Goal: Browse casually

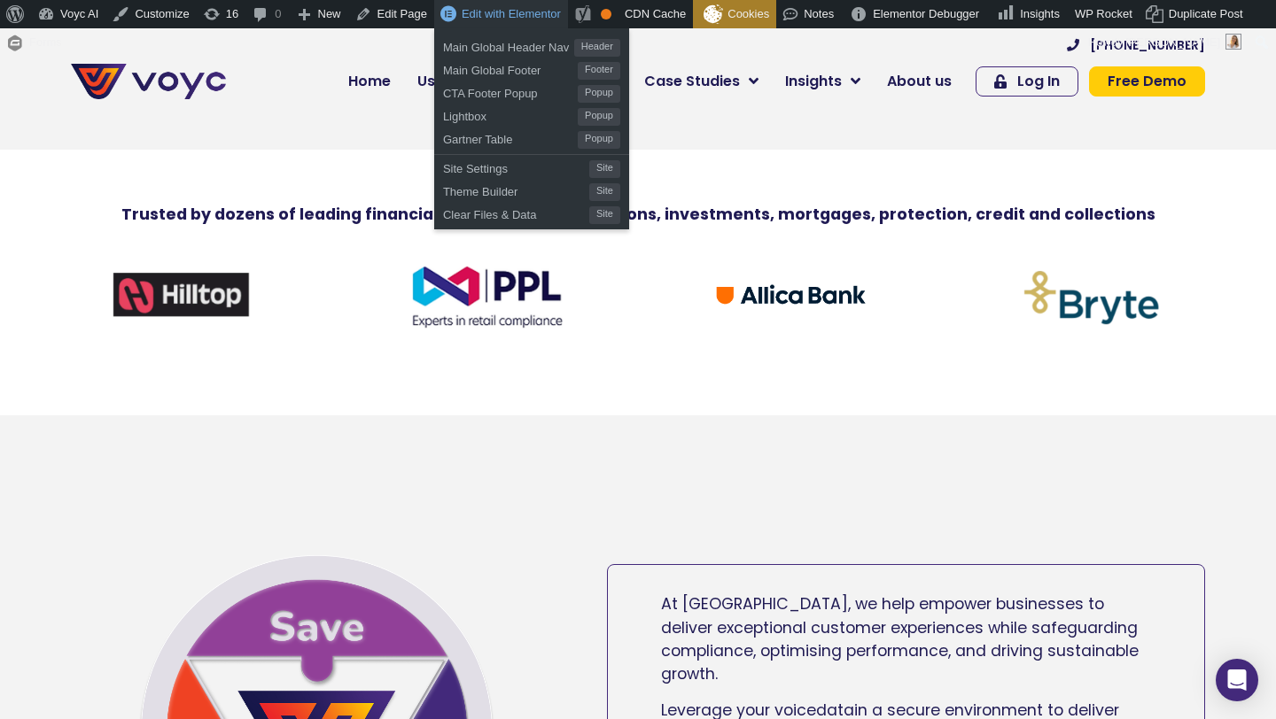
click at [503, 16] on span "Edit with Elementor" at bounding box center [511, 13] width 99 height 13
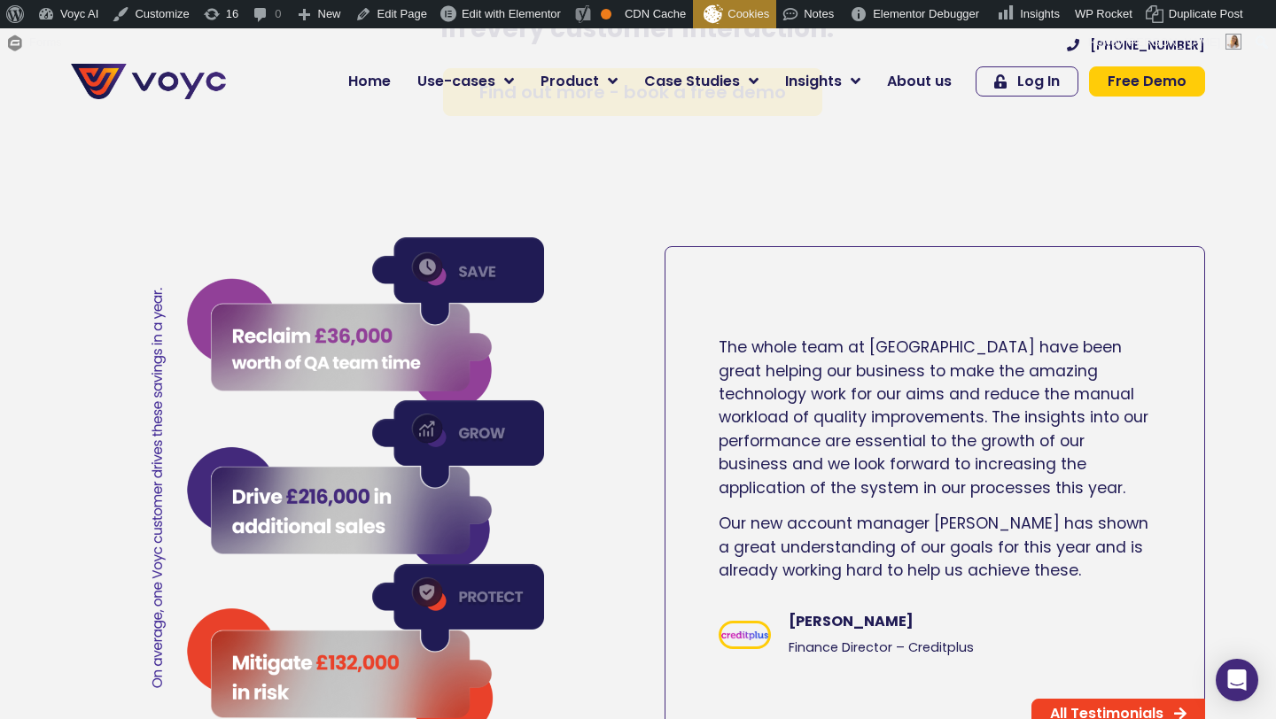
scroll to position [2854, 0]
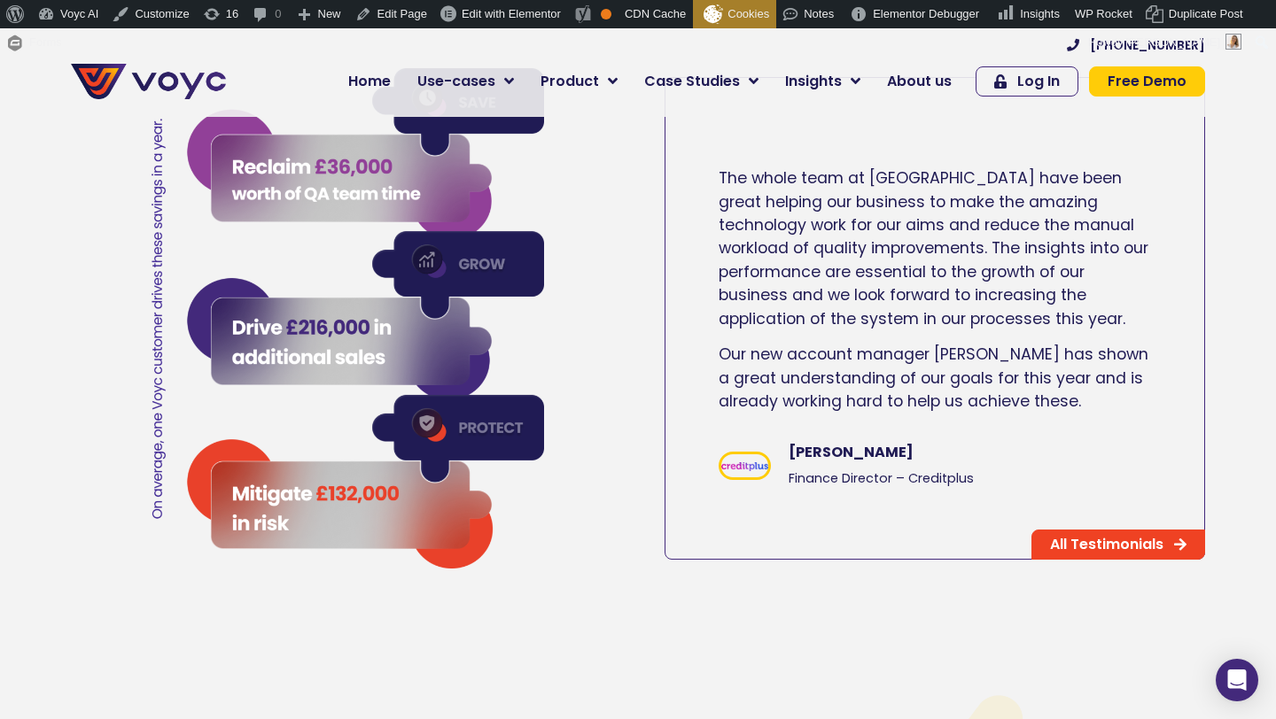
click at [740, 498] on section "Benedict Steven-Fountain Finance Director – Creditplus" at bounding box center [934, 475] width 539 height 98
click at [744, 466] on img at bounding box center [744, 466] width 47 height 9
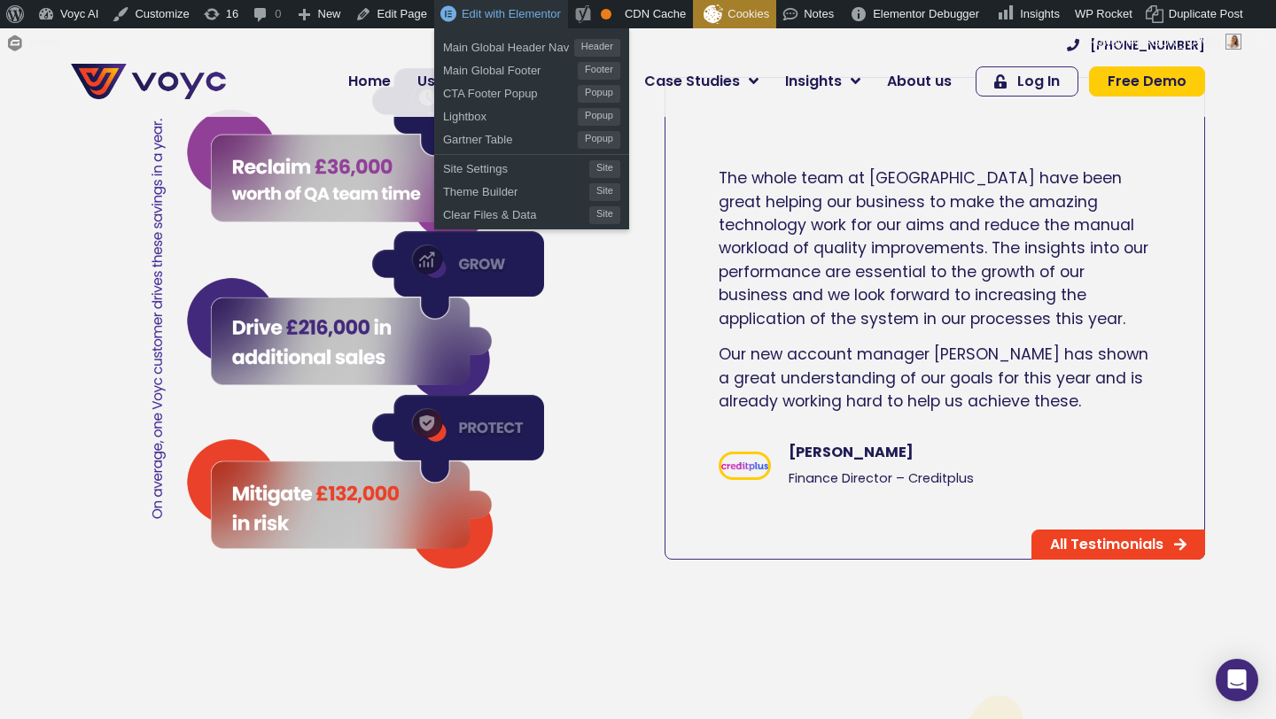
click at [507, 19] on span "Edit with Elementor" at bounding box center [511, 13] width 99 height 13
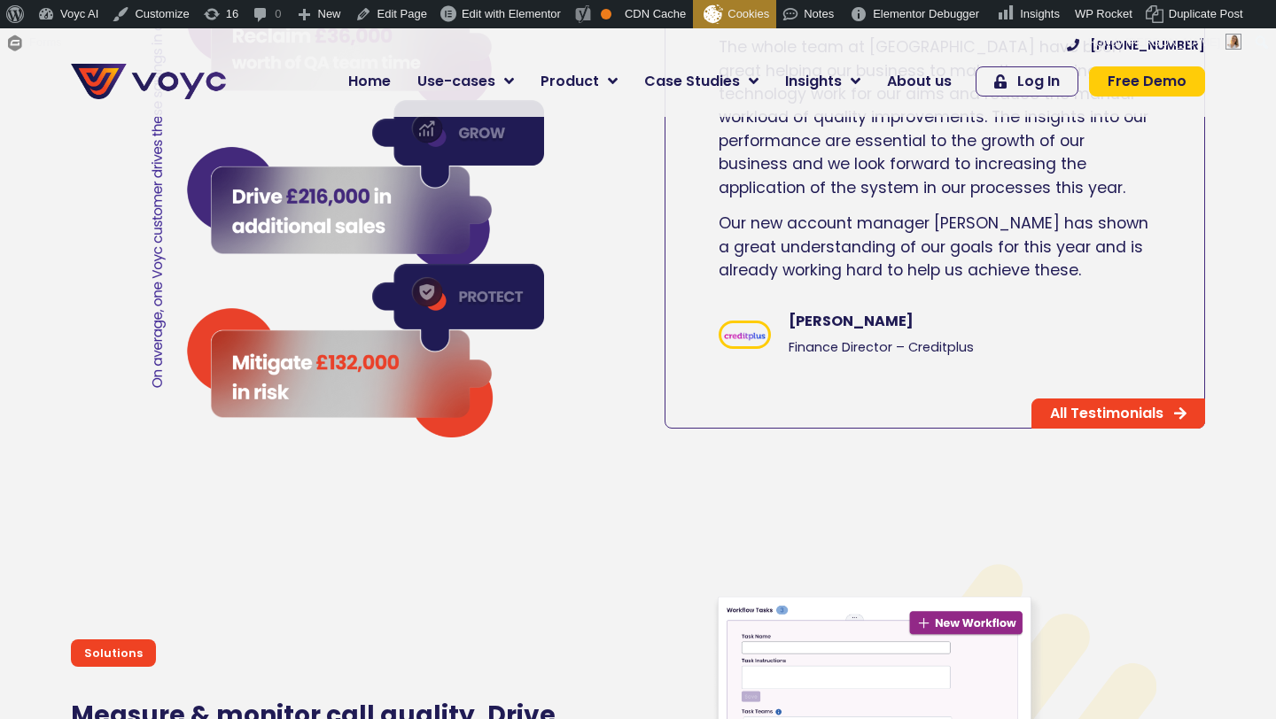
scroll to position [3115, 0]
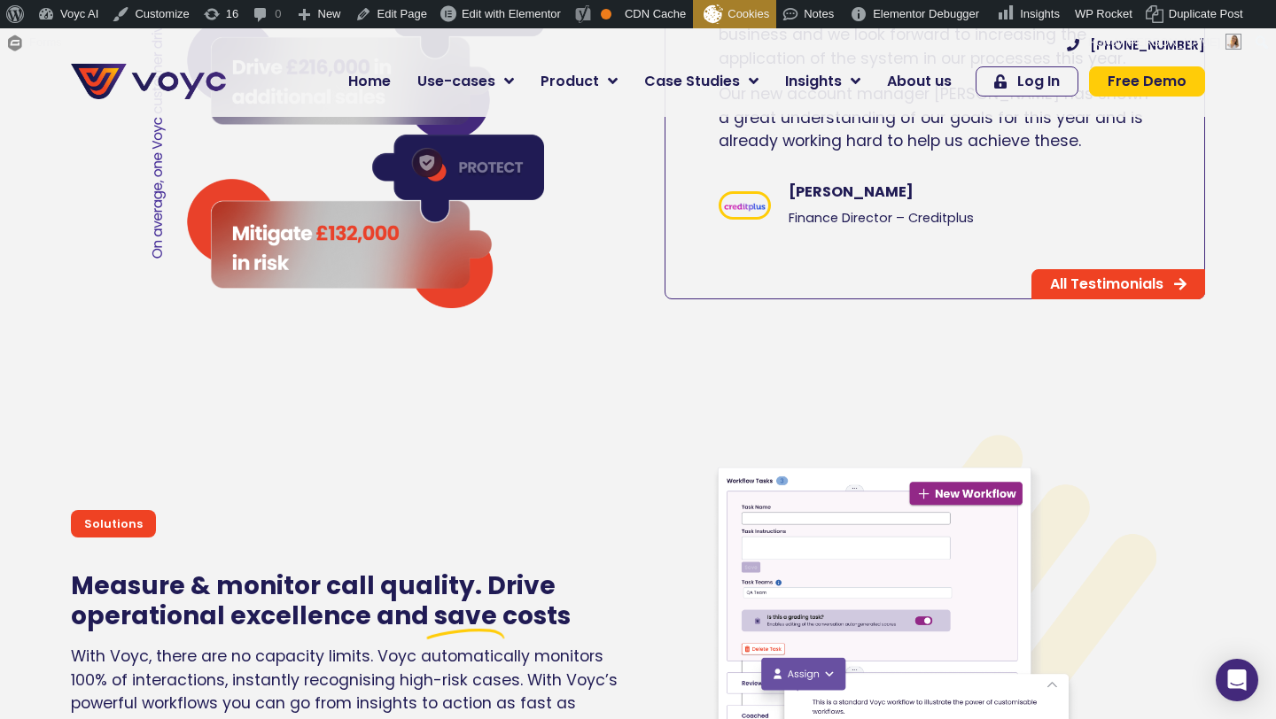
click at [749, 210] on img at bounding box center [744, 206] width 47 height 16
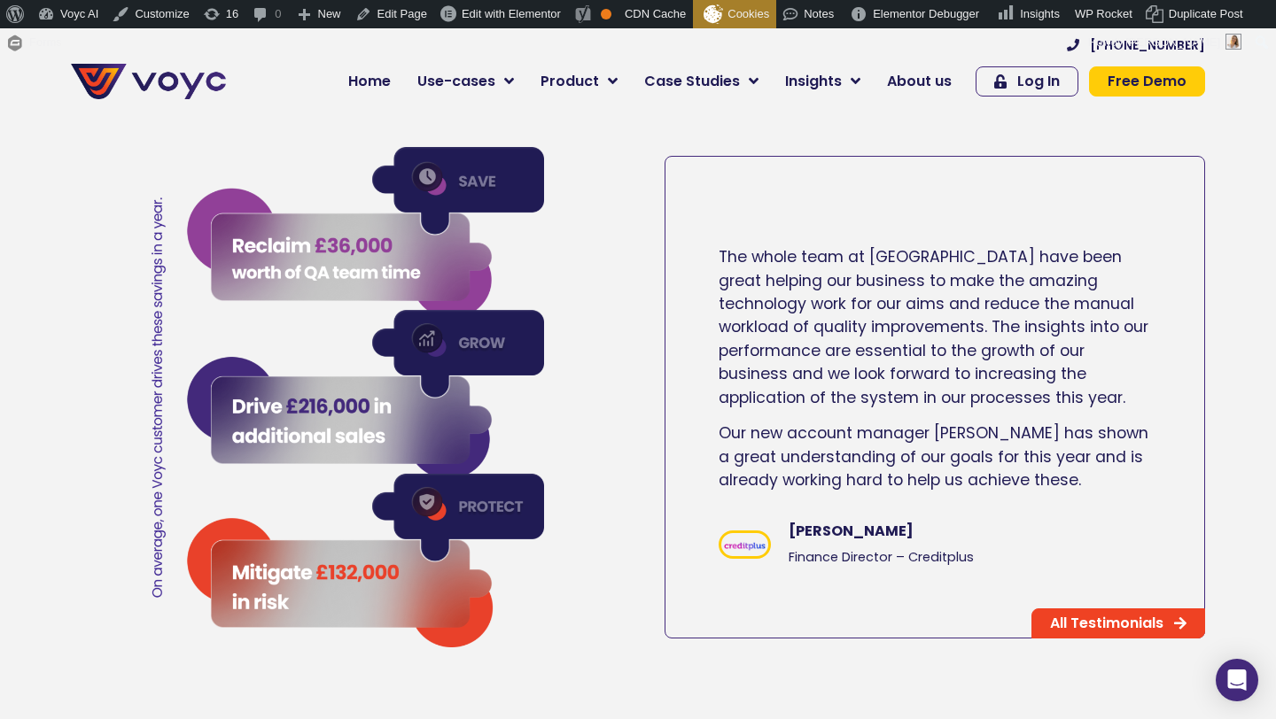
scroll to position [2774, 0]
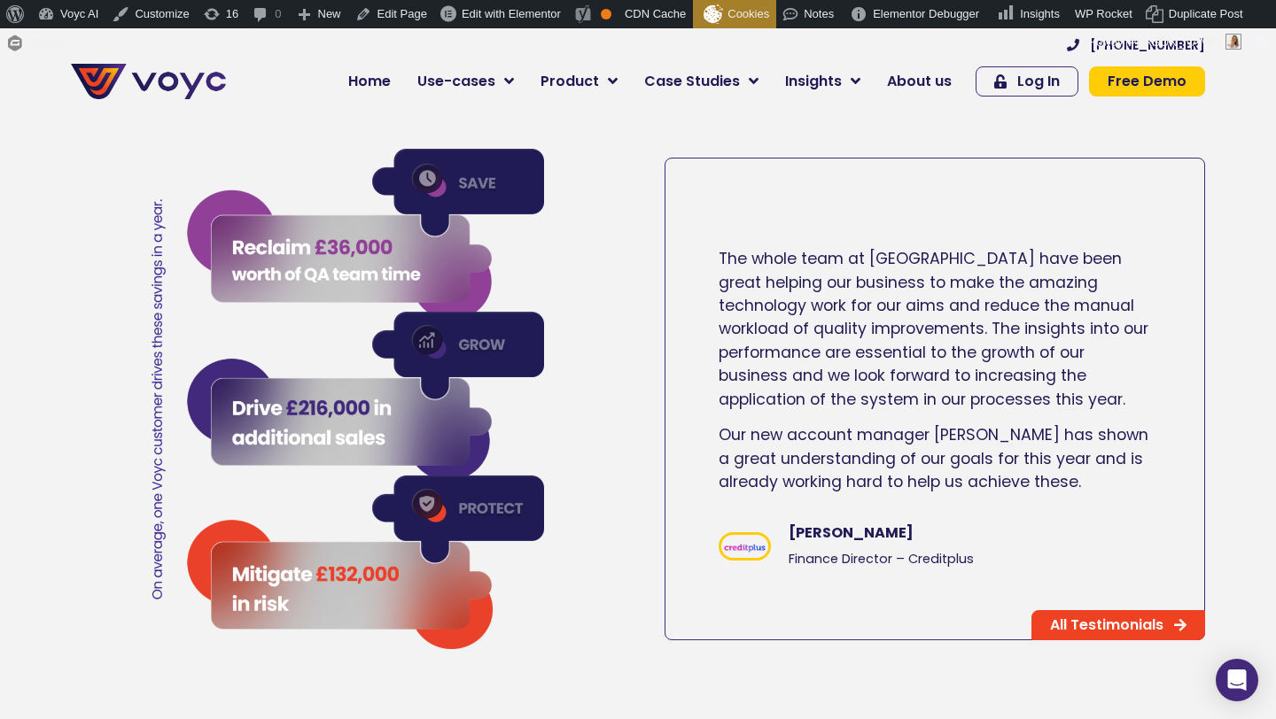
click at [746, 553] on img at bounding box center [744, 547] width 47 height 16
